Goal: Complete application form

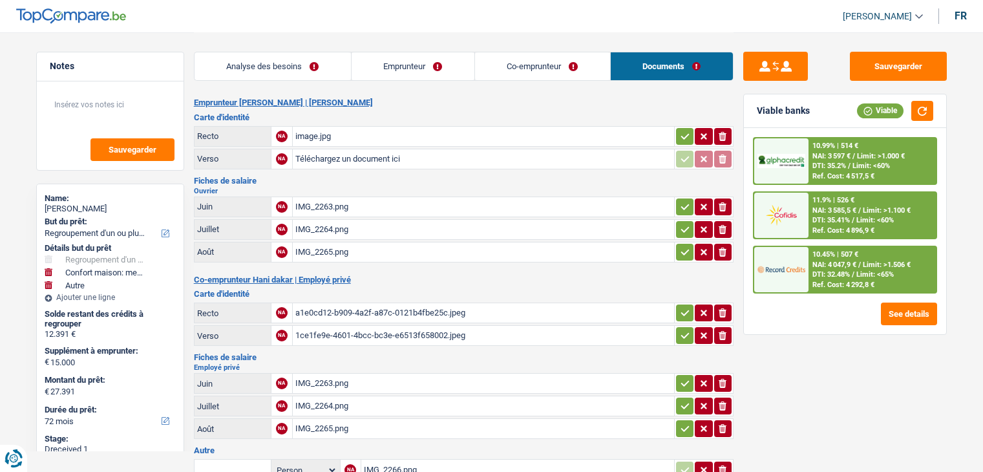
select select "refinancing"
select select "household"
select select "other"
select select "72"
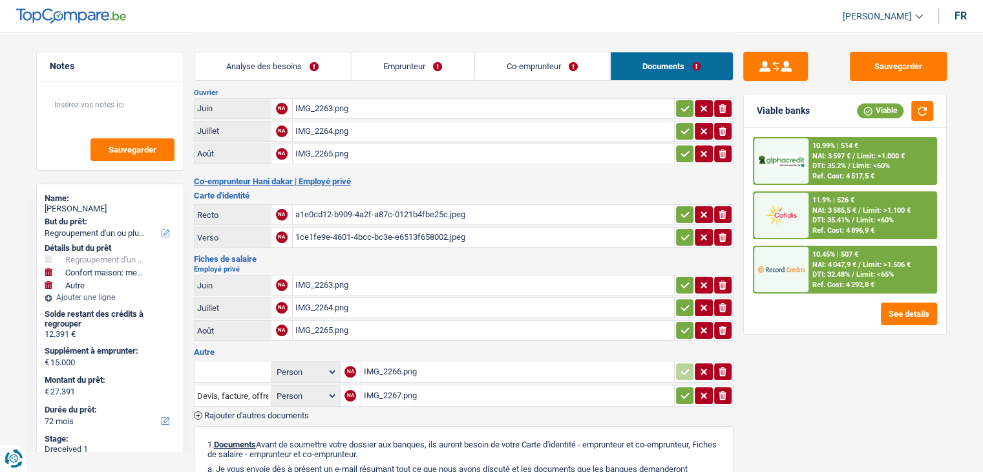
scroll to position [129, 0]
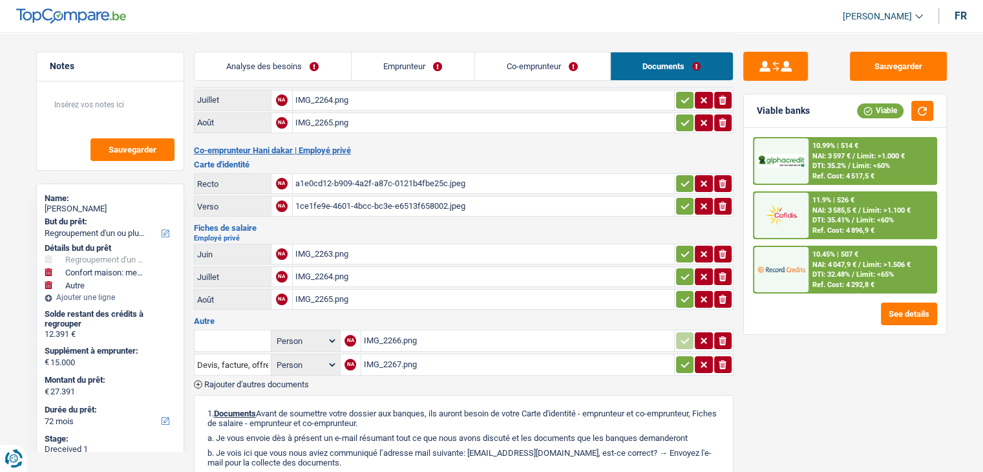
click at [328, 245] on div "IMG_2263.png" at bounding box center [483, 253] width 376 height 19
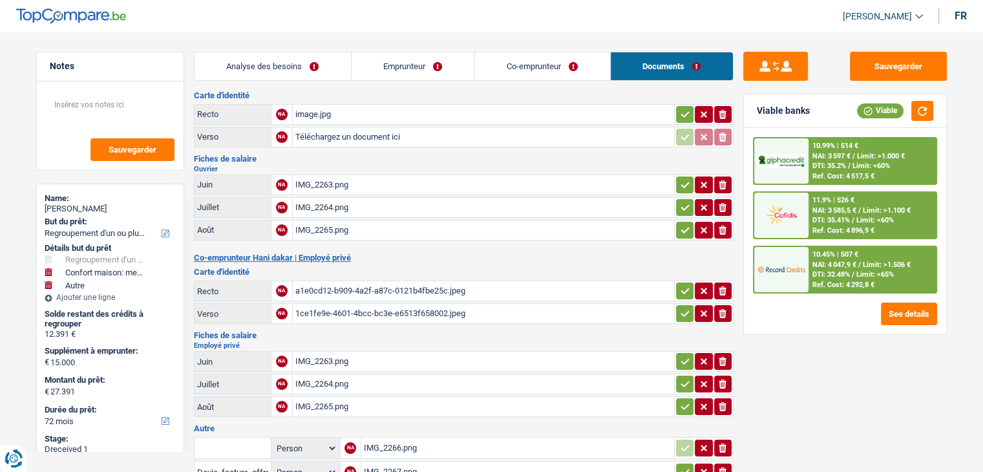
scroll to position [0, 0]
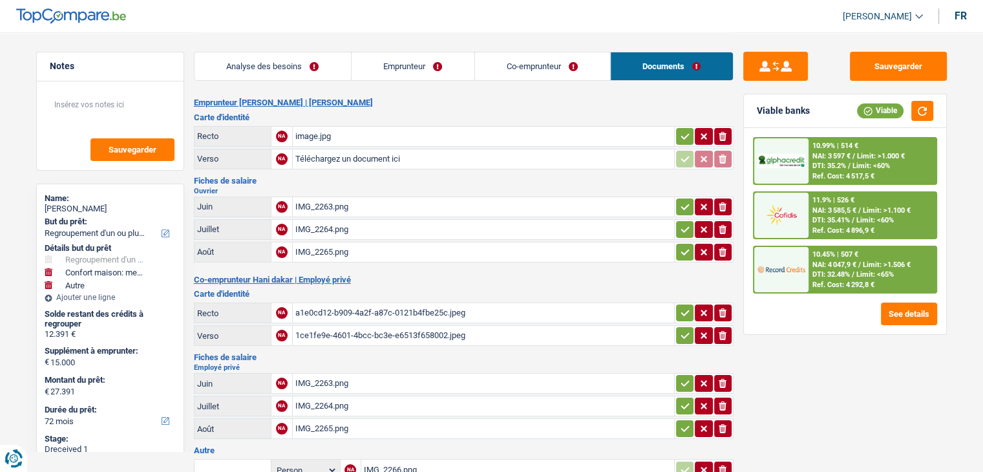
click at [321, 200] on div "IMG_2263.png" at bounding box center [483, 206] width 376 height 19
click at [337, 377] on div "IMG_2263.png" at bounding box center [483, 382] width 376 height 19
click at [324, 200] on div "IMG_2263.png" at bounding box center [483, 206] width 376 height 19
